Goal: Information Seeking & Learning: Learn about a topic

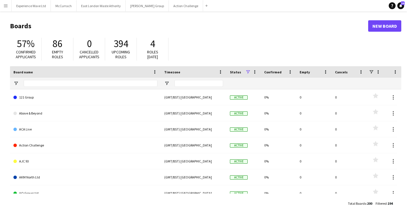
click at [3, 7] on app-icon "Menu" at bounding box center [5, 5] width 5 height 5
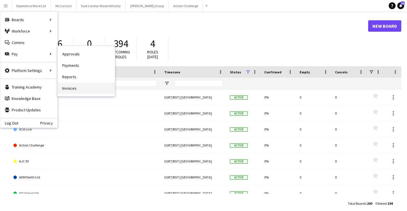
click at [83, 88] on link "Invoices" at bounding box center [86, 88] width 57 height 11
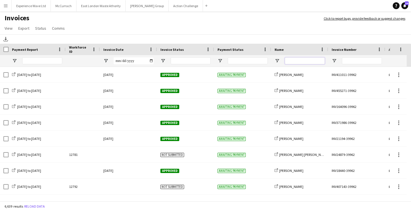
click at [296, 59] on input "Name Filter Input" at bounding box center [305, 60] width 40 height 7
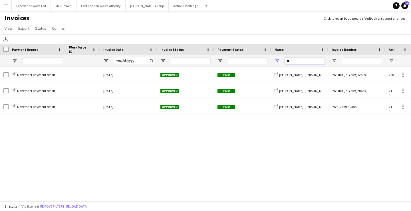
type input "*"
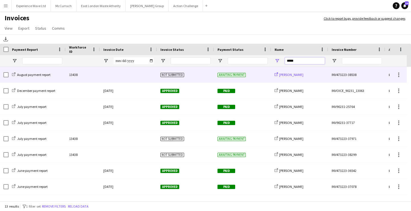
type input "*****"
click at [286, 75] on span "[PERSON_NAME]" at bounding box center [291, 75] width 24 height 4
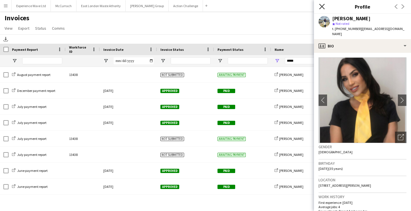
click at [323, 7] on icon "Close pop-in" at bounding box center [321, 6] width 5 height 5
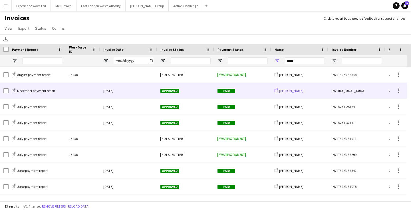
click at [291, 91] on span "[PERSON_NAME]" at bounding box center [291, 90] width 24 height 4
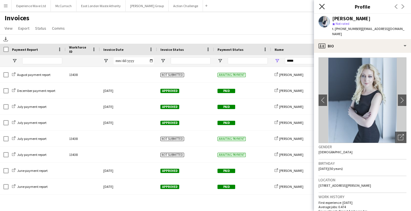
click at [322, 7] on icon at bounding box center [321, 6] width 5 height 5
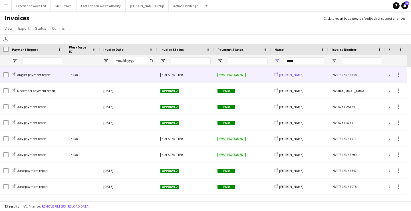
click at [297, 75] on span "[PERSON_NAME]" at bounding box center [291, 75] width 24 height 4
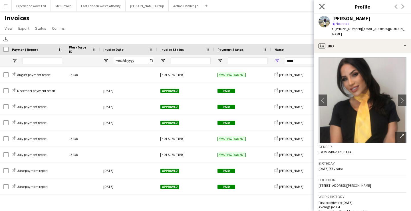
click at [324, 6] on icon "Close pop-in" at bounding box center [321, 6] width 5 height 5
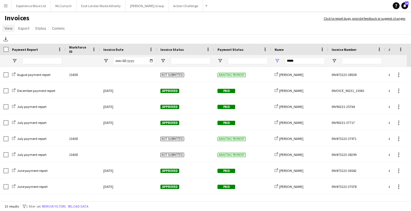
click at [7, 27] on span "View" at bounding box center [9, 28] width 8 height 5
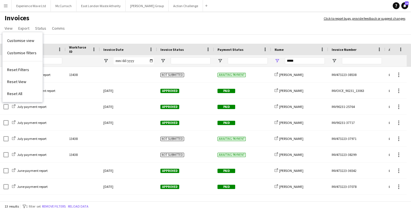
click at [7, 3] on button "Menu" at bounding box center [5, 5] width 11 height 11
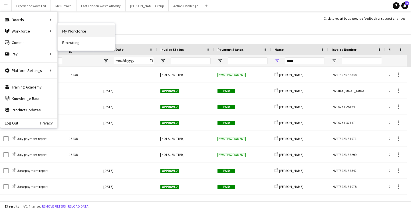
click at [80, 33] on link "My Workforce" at bounding box center [86, 30] width 57 height 11
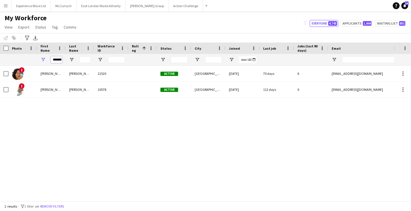
click at [51, 58] on input "*******" at bounding box center [56, 59] width 11 height 7
type input "*"
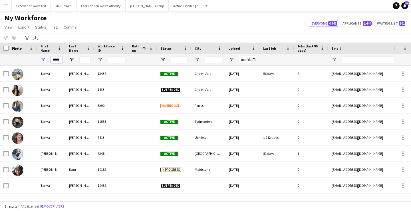
type input "*****"
click at [4, 9] on button "Menu" at bounding box center [5, 5] width 11 height 11
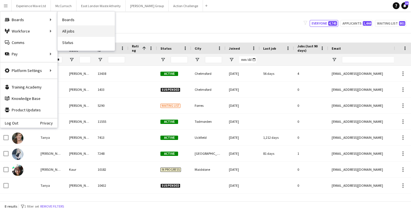
click at [72, 30] on link "All jobs" at bounding box center [86, 30] width 57 height 11
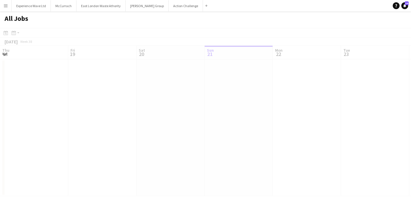
scroll to position [0, 136]
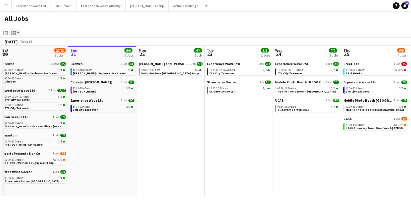
click at [18, 33] on app-action-btn "Month view / Day view" at bounding box center [15, 32] width 10 height 7
click at [17, 32] on app-action-btn "Month view / Day view" at bounding box center [15, 32] width 10 height 7
click at [25, 63] on link "Month view" at bounding box center [30, 63] width 31 height 5
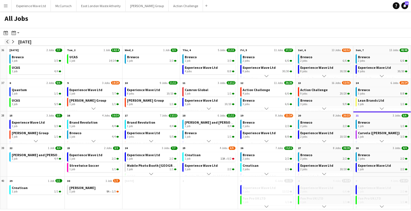
click at [7, 42] on app-icon "arrow-left" at bounding box center [7, 41] width 3 height 3
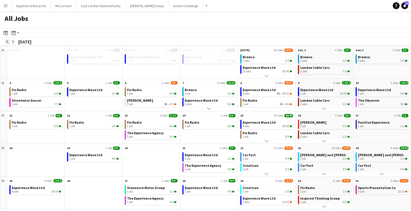
click at [7, 42] on app-icon "arrow-left" at bounding box center [7, 41] width 3 height 3
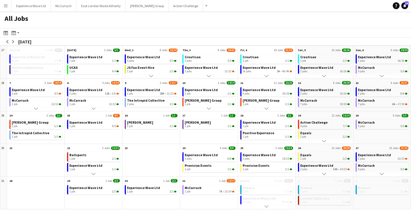
click at [383, 174] on app-icon "Scroll down" at bounding box center [382, 174] width 4 height 4
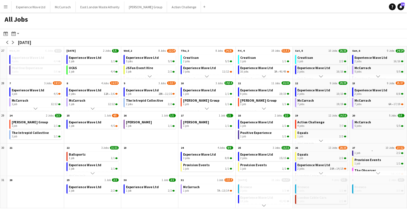
scroll to position [34, 0]
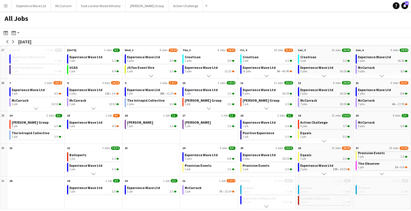
click at [358, 147] on span "27" at bounding box center [357, 148] width 3 height 4
click at [407, 146] on app-all-jobs-month-view-date-header "27 10 Jobs 27/32" at bounding box center [381, 147] width 57 height 7
click at [13, 35] on icon "Month view / Day view" at bounding box center [13, 33] width 5 height 5
click at [25, 54] on link "Day view by Job" at bounding box center [30, 53] width 31 height 5
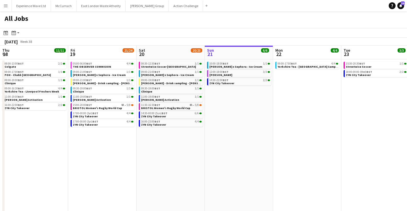
scroll to position [0, 136]
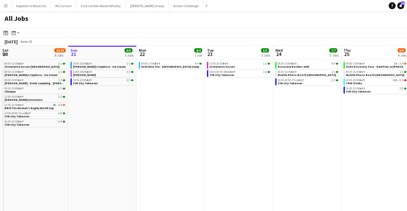
click at [3, 31] on div "Date picker" at bounding box center [5, 32] width 7 height 7
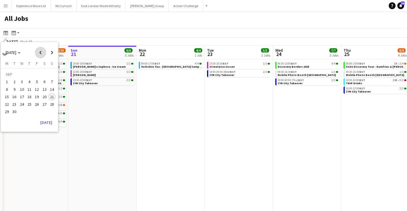
click at [39, 52] on span "Previous month" at bounding box center [40, 52] width 11 height 11
click at [52, 104] on span "27" at bounding box center [52, 104] width 7 height 7
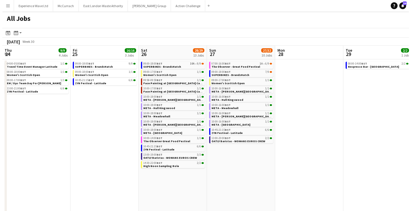
scroll to position [0, 196]
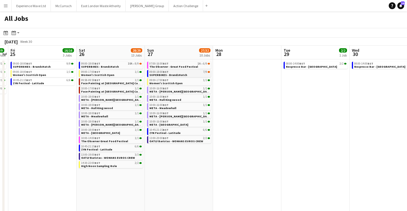
click at [174, 72] on div "09:00-18:00 BST 7/9" at bounding box center [179, 72] width 61 height 3
click at [7, 7] on app-icon "Menu" at bounding box center [5, 5] width 5 height 5
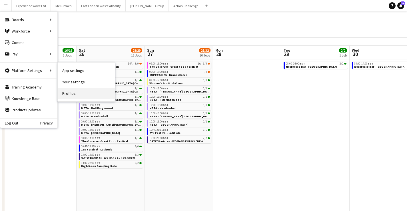
click at [70, 89] on link "Profiles" at bounding box center [86, 93] width 57 height 11
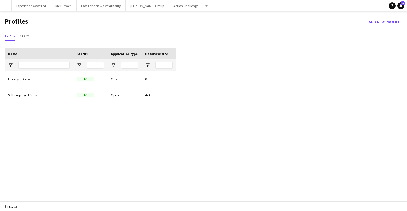
click at [6, 6] on app-icon "Menu" at bounding box center [5, 5] width 5 height 5
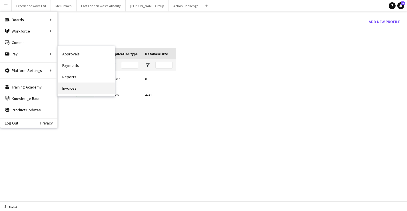
click at [76, 91] on link "Invoices" at bounding box center [86, 88] width 57 height 11
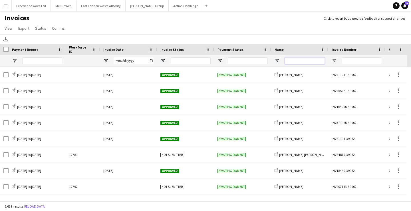
click at [313, 60] on input "Name Filter Input" at bounding box center [305, 60] width 40 height 7
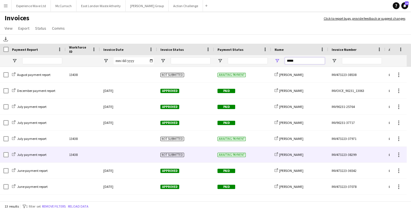
scroll to position [0, 0]
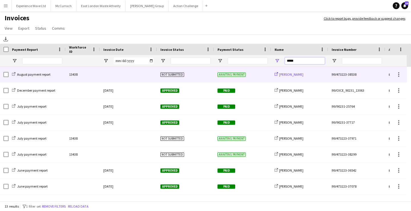
type input "*****"
click at [292, 75] on span "[PERSON_NAME]" at bounding box center [291, 74] width 24 height 4
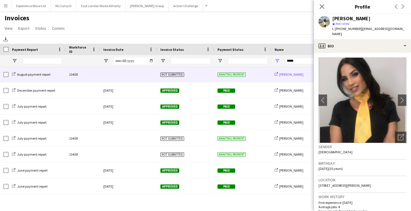
click at [292, 75] on span "[PERSON_NAME]" at bounding box center [291, 74] width 24 height 4
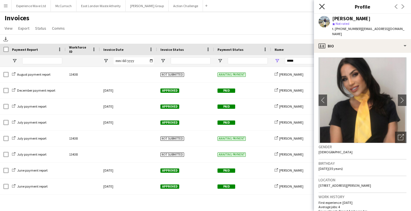
click at [322, 7] on icon at bounding box center [321, 6] width 5 height 5
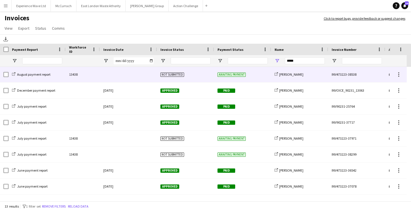
click at [177, 74] on span "Not submitted" at bounding box center [172, 75] width 24 height 4
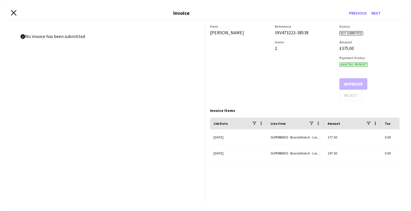
click at [13, 12] on icon at bounding box center [13, 12] width 5 height 5
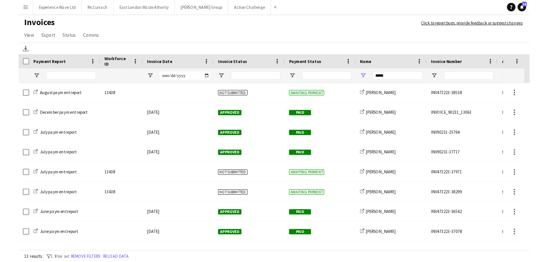
scroll to position [0, 0]
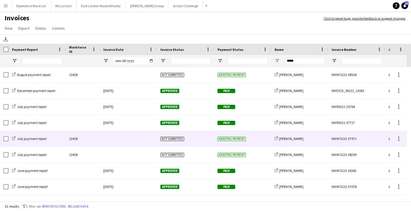
click at [170, 139] on span "Not submitted" at bounding box center [172, 139] width 24 height 4
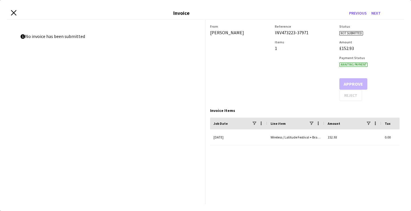
click at [15, 11] on icon "Close invoice dialog" at bounding box center [13, 12] width 5 height 5
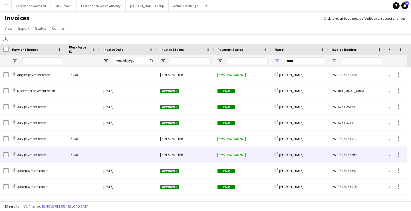
click at [176, 156] on span "Not submitted" at bounding box center [172, 155] width 24 height 4
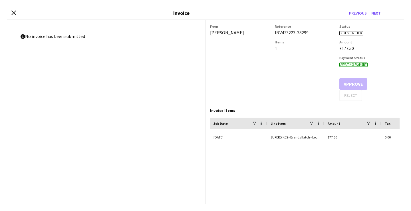
click at [11, 10] on div "Close invoice dialog Invoice Previous Next" at bounding box center [205, 13] width 397 height 13
click at [13, 12] on icon at bounding box center [13, 12] width 5 height 5
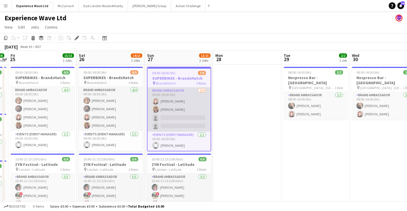
click at [172, 102] on app-card-role "Brand Ambassador 2/4 09:00-18:00 (9h) Lily Exall Mollie NJOKU single-neutral-ac…" at bounding box center [179, 109] width 63 height 44
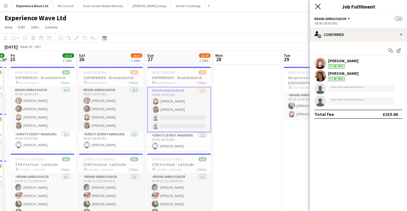
click at [319, 5] on icon "Close pop-in" at bounding box center [317, 6] width 5 height 5
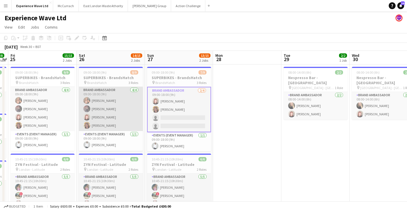
click at [122, 100] on app-card-role "Brand Ambassador 4/4 09:00-18:00 (9h) Molly-Anna Porter Lydia Bennett Lily Exal…" at bounding box center [111, 109] width 64 height 44
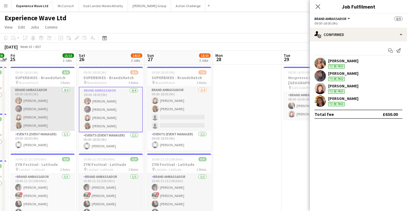
click at [54, 111] on app-card-role "Brand Ambassador 4/4 09:00-18:00 (9h) Molly-Anna Porter Lydia Bennett Lily Exal…" at bounding box center [43, 109] width 64 height 44
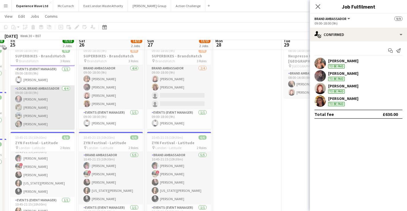
scroll to position [22, 0]
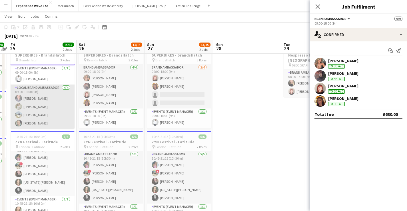
click at [40, 116] on app-card-role "Local Brand Ambassador 4/4 09:00-18:00 (9h) Luke Drewell Flavia Ramos Tanya Fai…" at bounding box center [43, 106] width 64 height 44
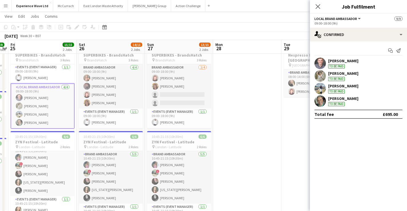
scroll to position [44, 0]
click at [319, 86] on app-user-avatar at bounding box center [319, 88] width 11 height 11
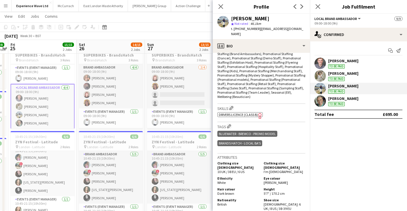
scroll to position [0, 0]
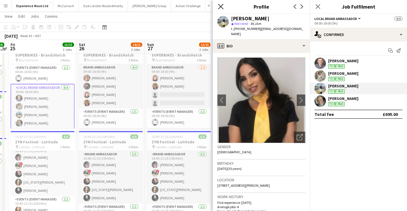
click at [220, 7] on icon "Close pop-in" at bounding box center [220, 6] width 5 height 5
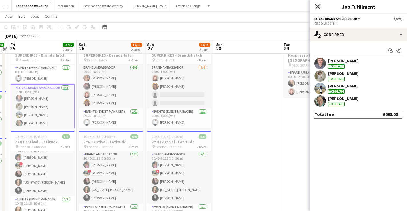
click at [317, 7] on icon at bounding box center [317, 6] width 5 height 5
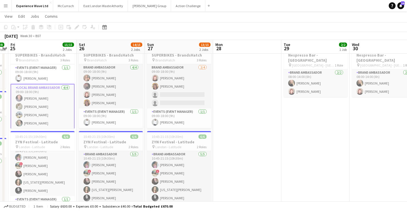
click at [56, 111] on app-card-role "Local Brand Ambassador 4/4 09:00-18:00 (9h) Luke Drewell Flavia Ramos Tanya Fai…" at bounding box center [43, 106] width 64 height 45
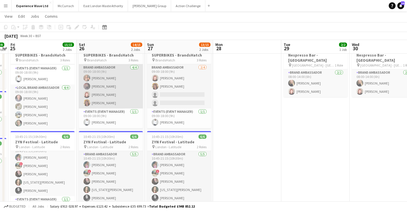
scroll to position [43, 0]
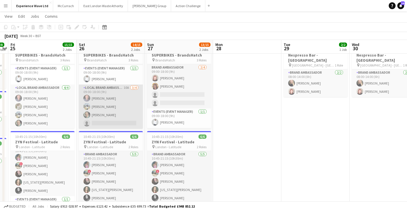
click at [120, 100] on app-card-role "Local Brand Ambassador 10A 3/4 09:00-18:00 (9h) Luke Drewell Tanya Fairclough K…" at bounding box center [111, 106] width 64 height 44
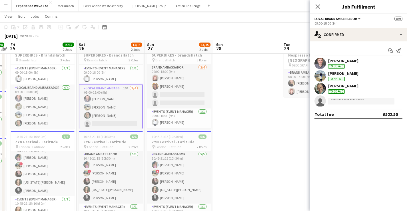
click at [322, 76] on app-user-avatar at bounding box center [319, 75] width 11 height 11
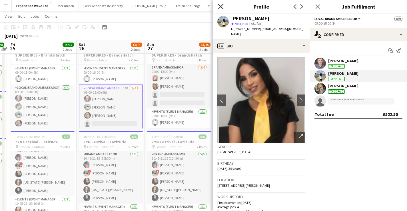
click at [221, 5] on icon "Close pop-in" at bounding box center [220, 6] width 5 height 5
